Goal: Task Accomplishment & Management: Manage account settings

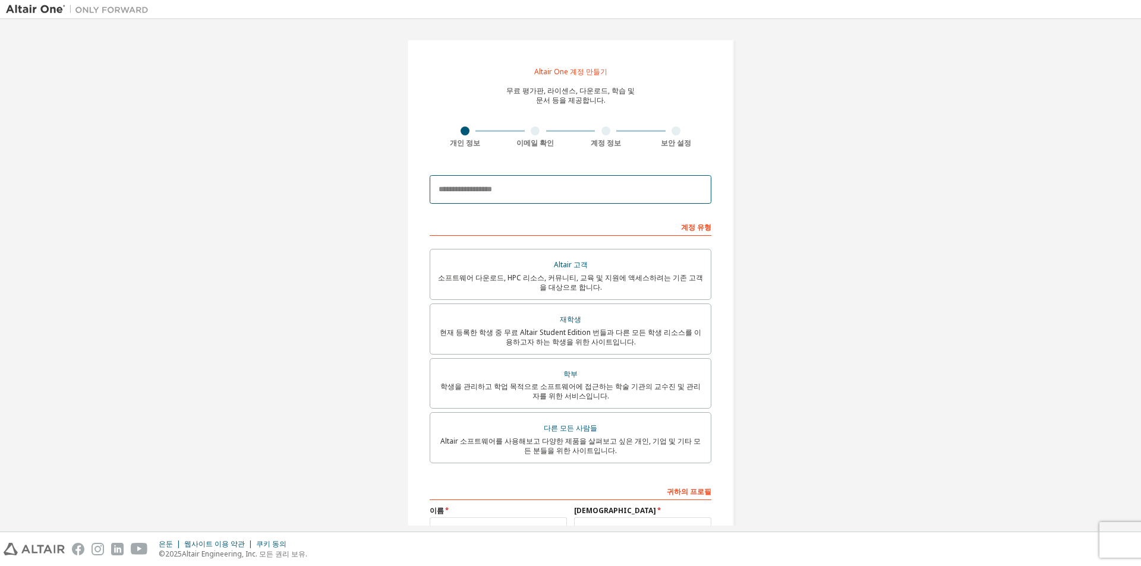
click at [531, 185] on input "email" at bounding box center [571, 189] width 282 height 29
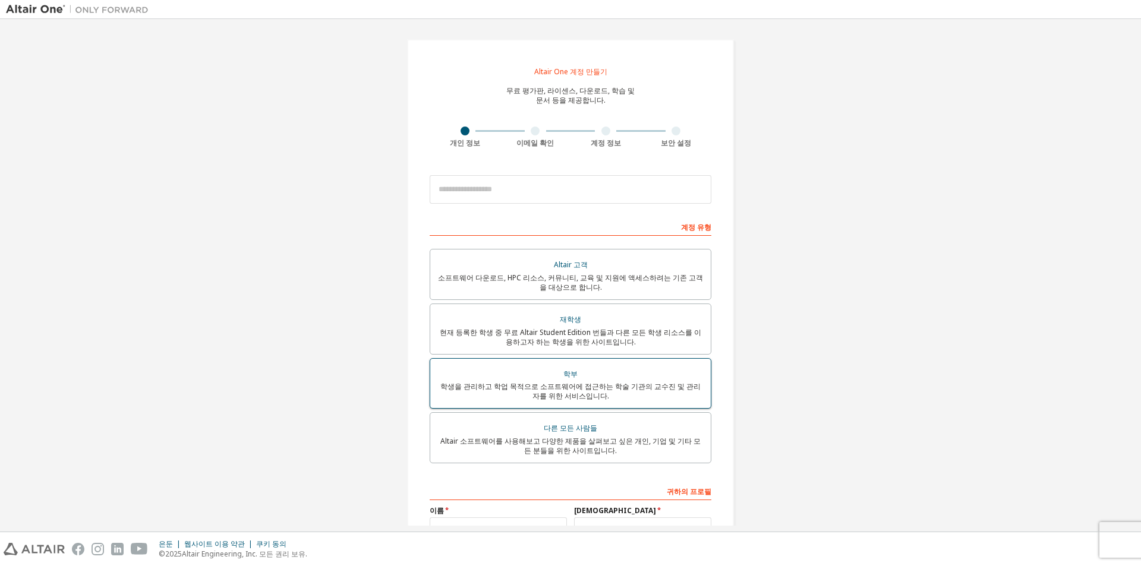
click at [593, 373] on div "학부" at bounding box center [570, 374] width 266 height 17
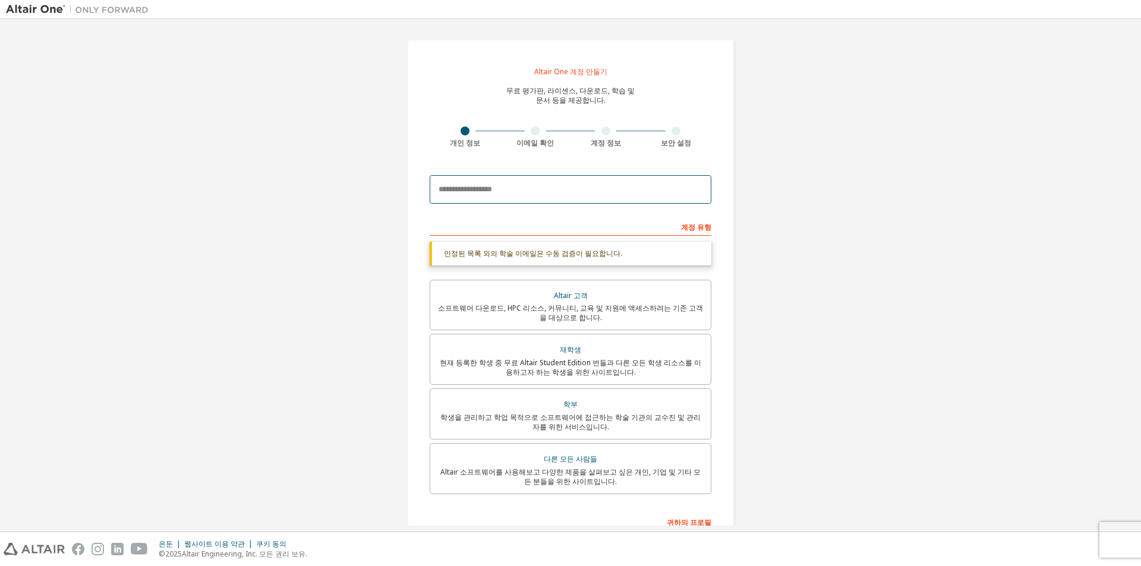
click at [541, 191] on input "email" at bounding box center [571, 189] width 282 height 29
click at [489, 193] on input "email" at bounding box center [571, 189] width 282 height 29
paste input "**********"
type input "**********"
click at [717, 255] on div "**********" at bounding box center [570, 356] width 327 height 635
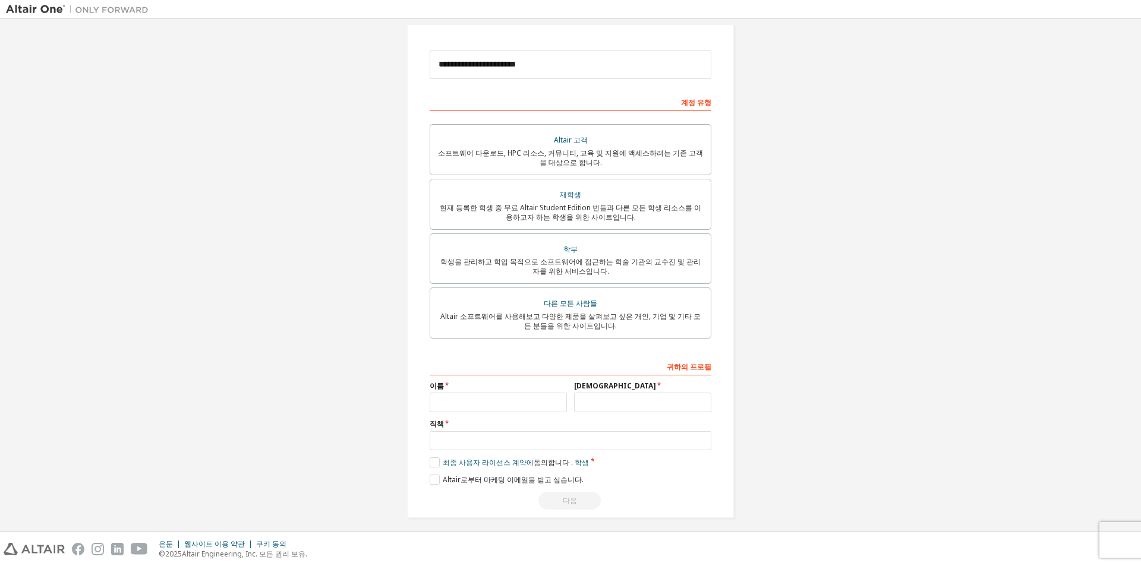
scroll to position [131, 0]
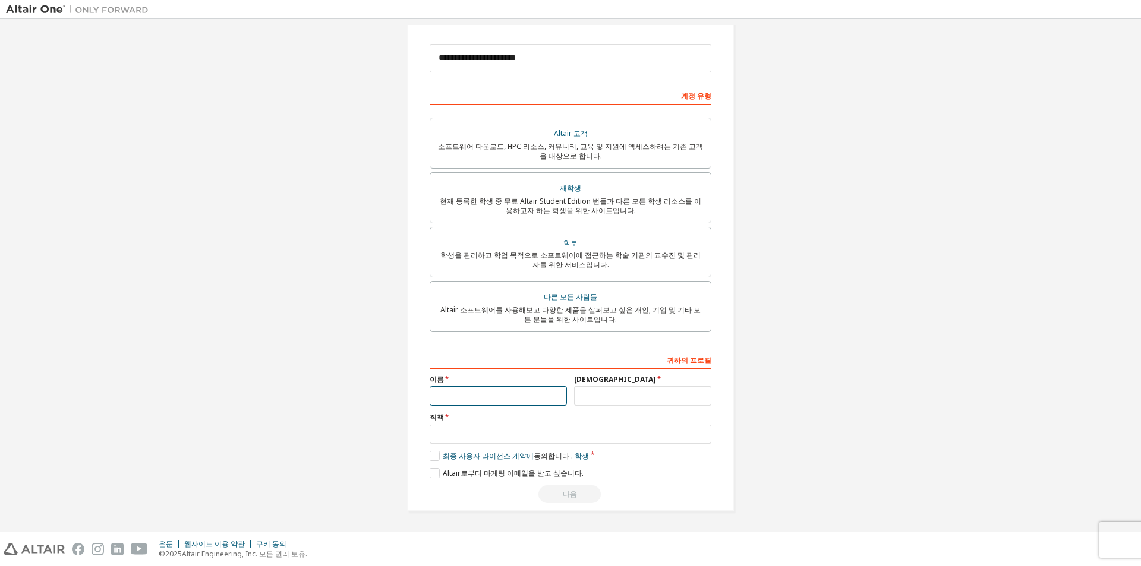
click at [483, 400] on input "text" at bounding box center [498, 396] width 137 height 20
type input "******"
type input "**"
type input "*"
type input "*******"
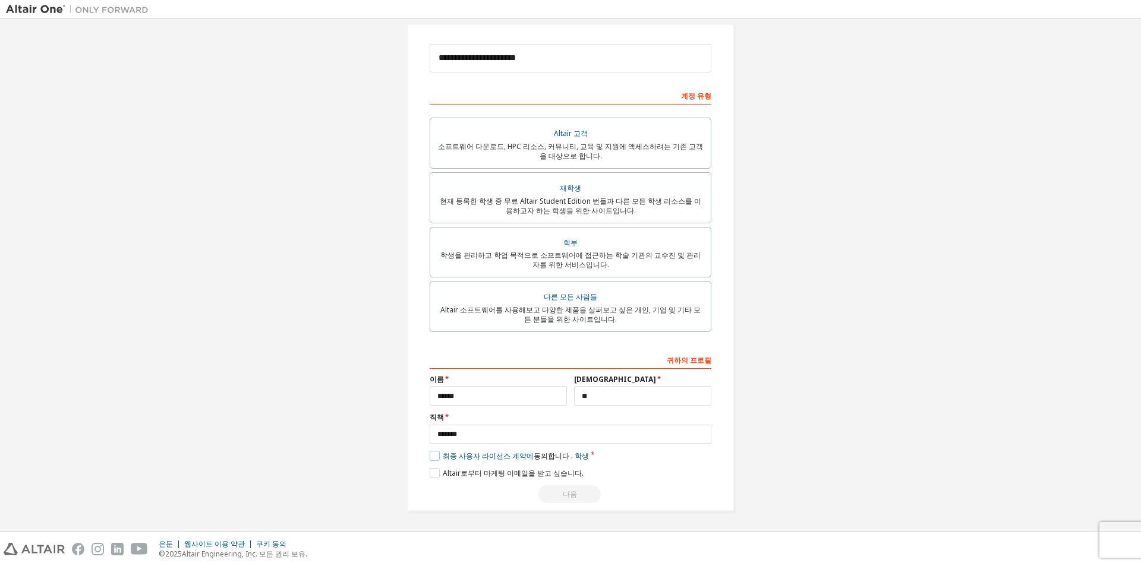
click at [430, 453] on label "최종 사용자 라이선스 계약에 동의합니다 . 학생" at bounding box center [509, 456] width 159 height 10
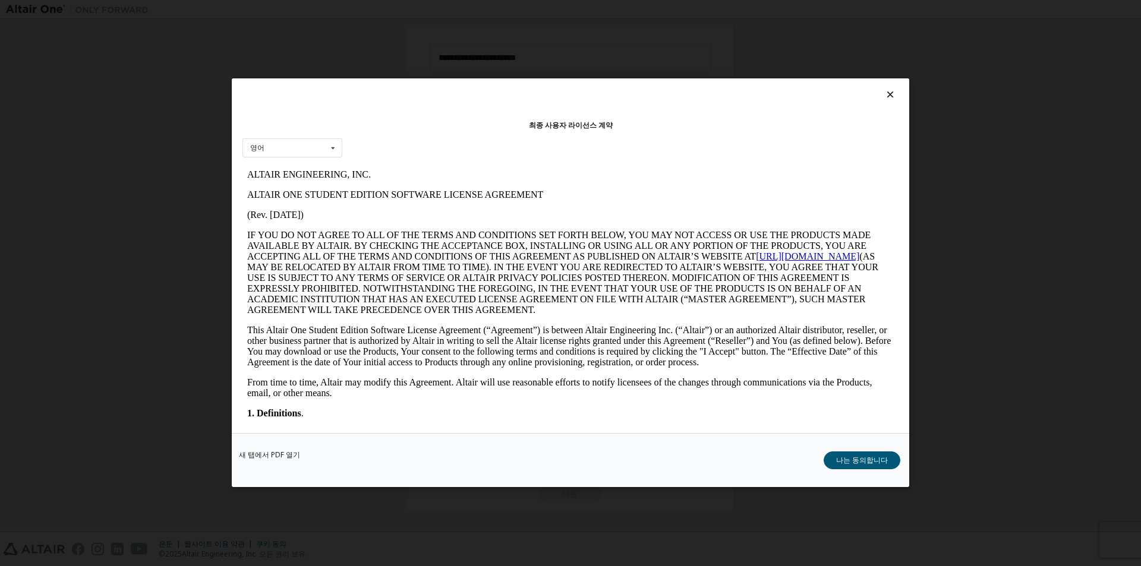
scroll to position [0, 0]
click at [863, 459] on font "나는 동의합니다" at bounding box center [862, 461] width 52 height 10
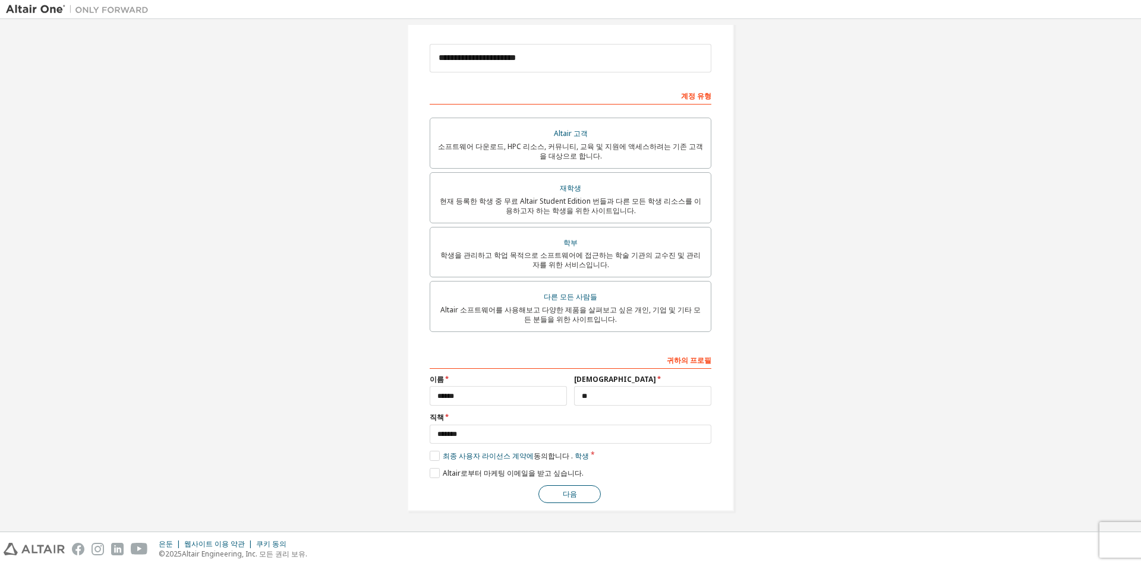
click at [570, 497] on font "다음" at bounding box center [570, 494] width 14 height 10
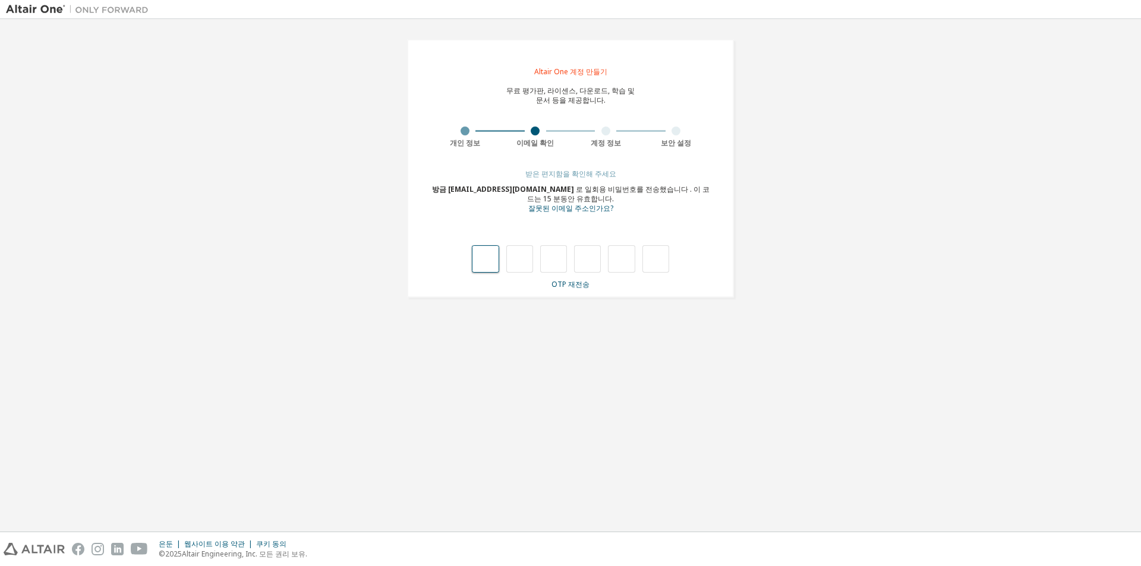
type input "*"
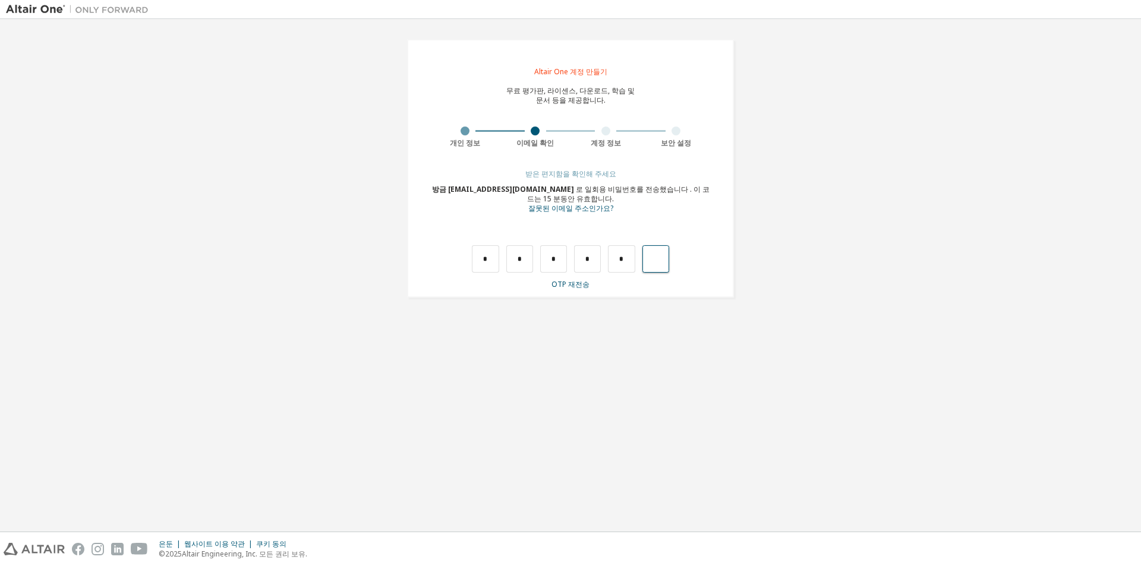
type input "*"
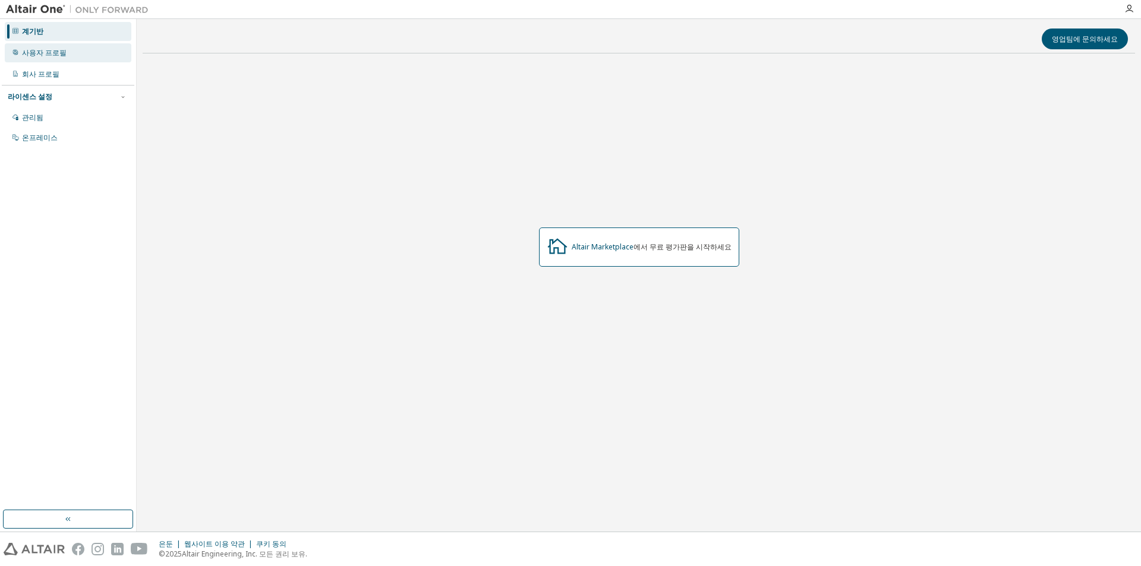
click at [56, 62] on div "사용자 프로필" at bounding box center [68, 52] width 127 height 19
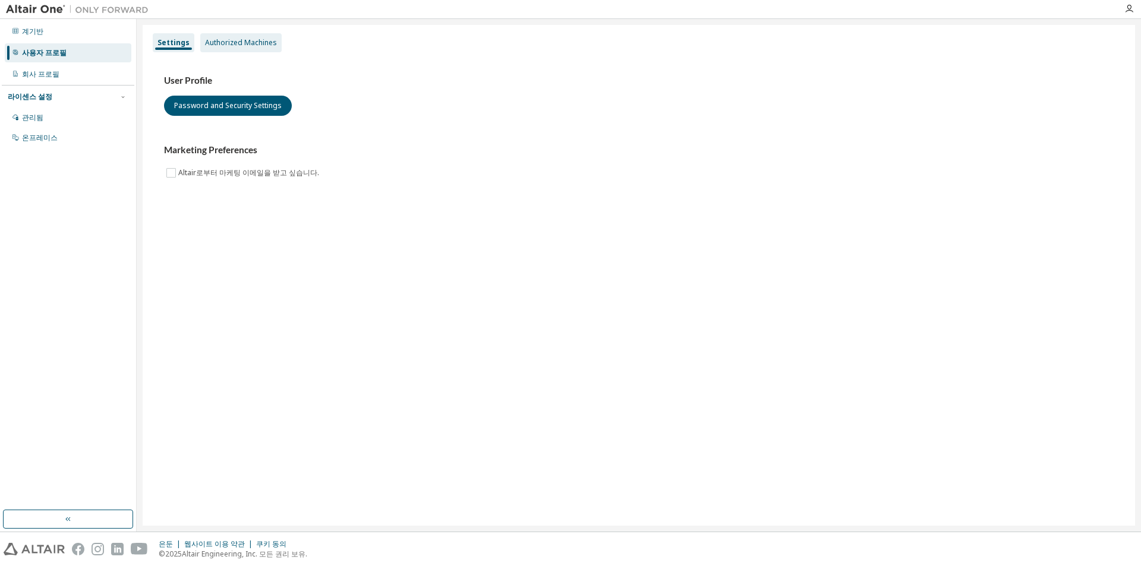
click at [259, 48] on div "Settings Authorized Machines" at bounding box center [639, 42] width 978 height 21
click at [205, 48] on div "승인된 기계" at bounding box center [205, 42] width 47 height 19
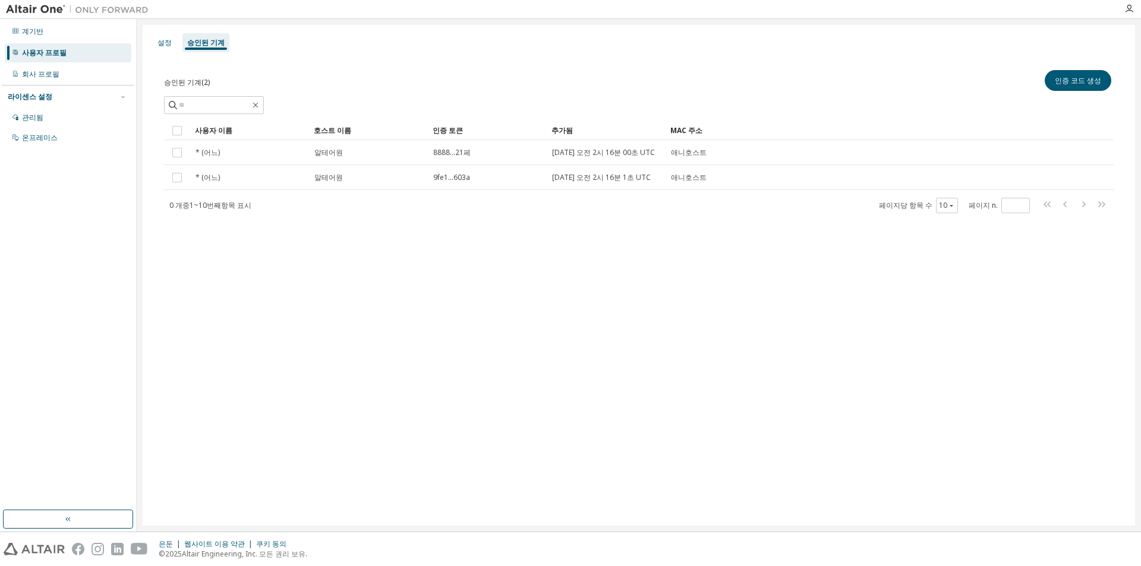
click at [247, 322] on div "설정 승인된 기계 승인된 기계(2) 인증 코드 생성 분명한 짐 구하다 다른 이름으로 저장 필드 연산자 값 필터 선택 피연산자 선택 기준 추가 …" at bounding box center [639, 275] width 992 height 501
click at [44, 8] on img at bounding box center [80, 10] width 149 height 12
click at [1140, 2] on div at bounding box center [1129, 9] width 24 height 18
click at [1132, 6] on icon "button" at bounding box center [1129, 9] width 10 height 10
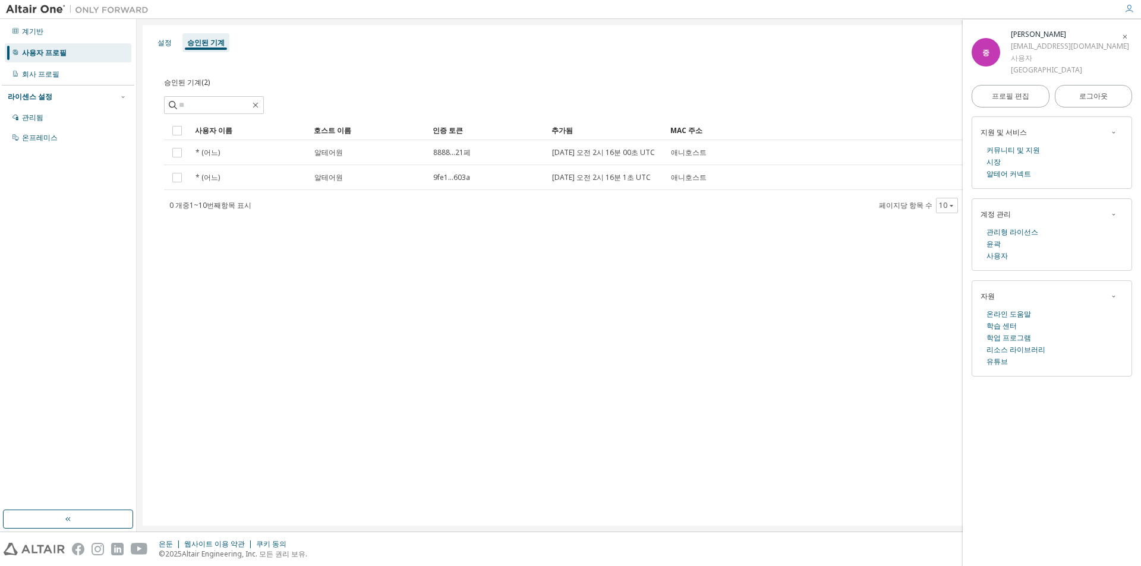
click at [29, 11] on img at bounding box center [80, 10] width 149 height 12
click at [32, 11] on img at bounding box center [80, 10] width 149 height 12
click at [788, 51] on div "설정 승인된 기계" at bounding box center [639, 42] width 978 height 21
click at [1127, 33] on icon "button" at bounding box center [1124, 36] width 7 height 7
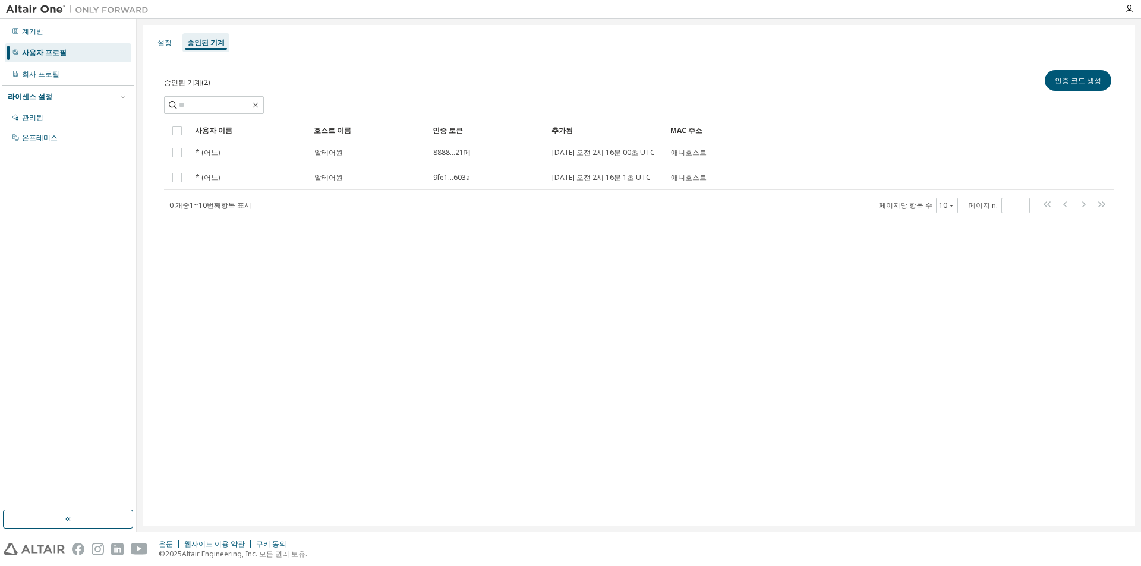
click at [47, 550] on img at bounding box center [34, 549] width 61 height 12
